Goal: Information Seeking & Learning: Find specific fact

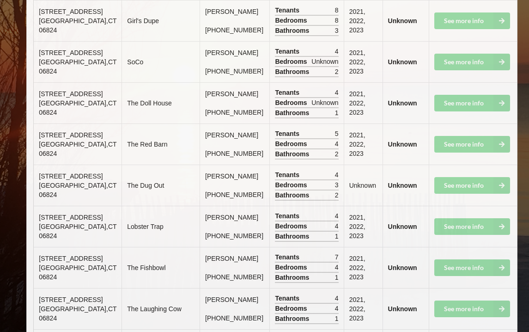
scroll to position [7213, 0]
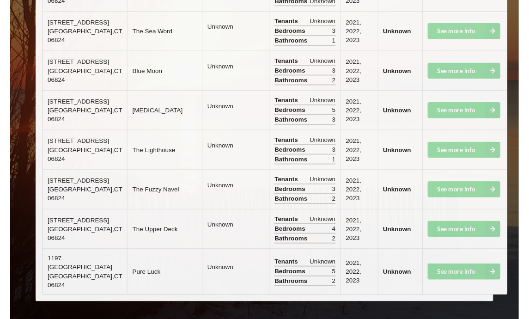
scroll to position [7251, 0]
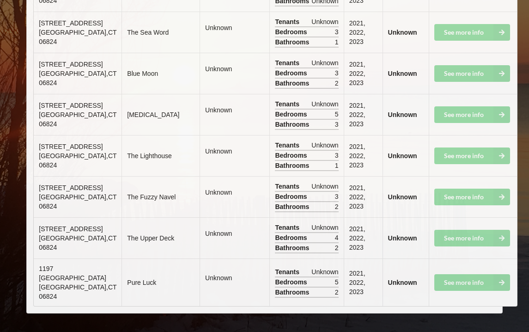
drag, startPoint x: 40, startPoint y: 112, endPoint x: 69, endPoint y: 157, distance: 53.3
copy td "[STREET_ADDRESS]"
